Goal: Task Accomplishment & Management: Complete application form

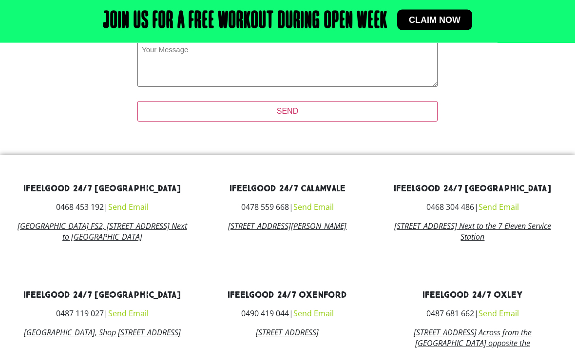
scroll to position [376, 0]
click at [462, 347] on link "[STREET_ADDRESS] Across from the [GEOGRAPHIC_DATA] opposite the [GEOGRAPHIC_DAT…" at bounding box center [473, 343] width 118 height 32
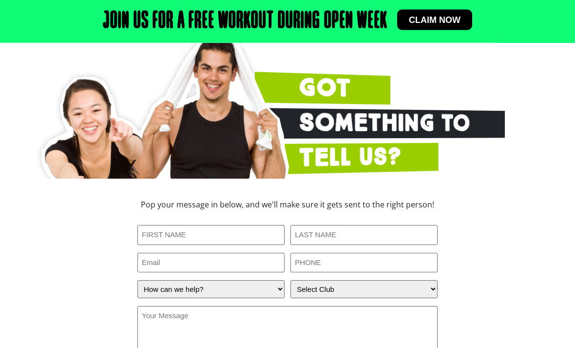
scroll to position [112, 0]
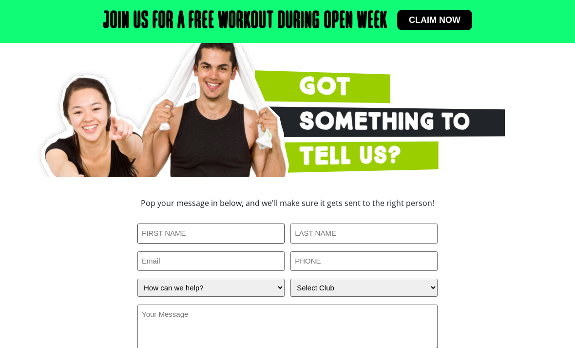
click at [264, 243] on input "First Name (Required)" at bounding box center [210, 233] width 147 height 20
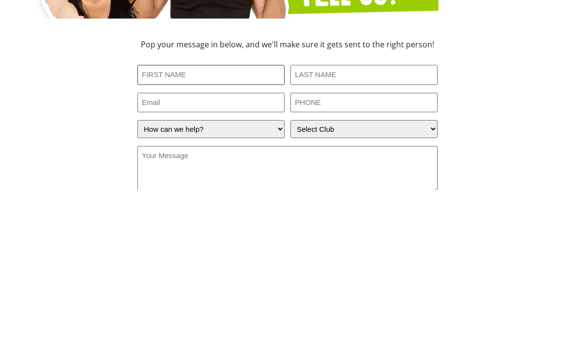
type input "Helen"
type input "Reber"
type input "helenreber@gmail.com"
click at [394, 251] on input "PHONE (Required)" at bounding box center [364, 261] width 147 height 20
type input "0431038015"
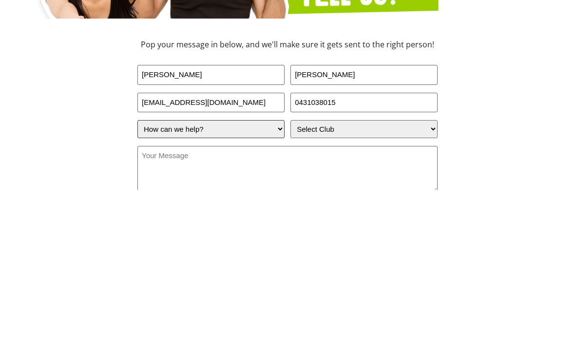
click at [274, 278] on select "How can we help? I have a question about joining I'm a current member who has a…" at bounding box center [210, 287] width 147 height 18
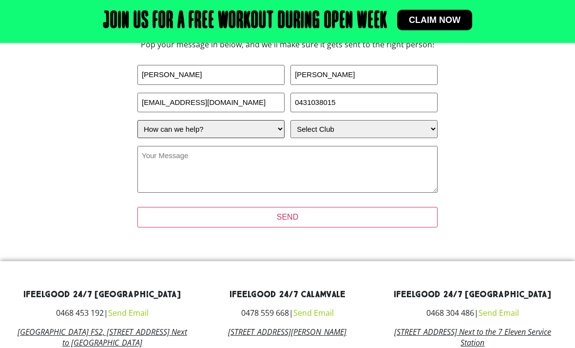
select select "I'm a current member who has an enquiry"
click at [396, 138] on select "Select Club Alexandra Hills Calamvale Coopers Plains Middle Park Oxenford Oxley…" at bounding box center [364, 129] width 147 height 18
select select "Oxley"
click at [367, 171] on textarea "Your Message (Required)" at bounding box center [287, 169] width 300 height 47
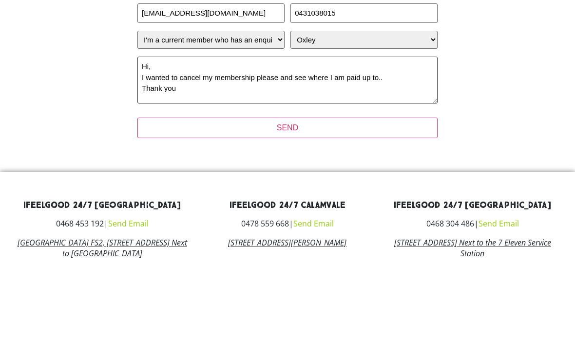
click at [279, 146] on textarea "Hi, I wanted to cancel my membership please and see where I am paid up to.. Tha…" at bounding box center [287, 169] width 300 height 47
click at [400, 146] on textarea "Hi, I wanted to cancel my membership please, and see where I am paid up to.. Th…" at bounding box center [287, 169] width 300 height 47
type textarea "Hi, I wanted to cancel my membership please, and see where I am paid up to. Tha…"
click at [409, 207] on input "SEND" at bounding box center [287, 217] width 300 height 20
